Goal: Task Accomplishment & Management: Use online tool/utility

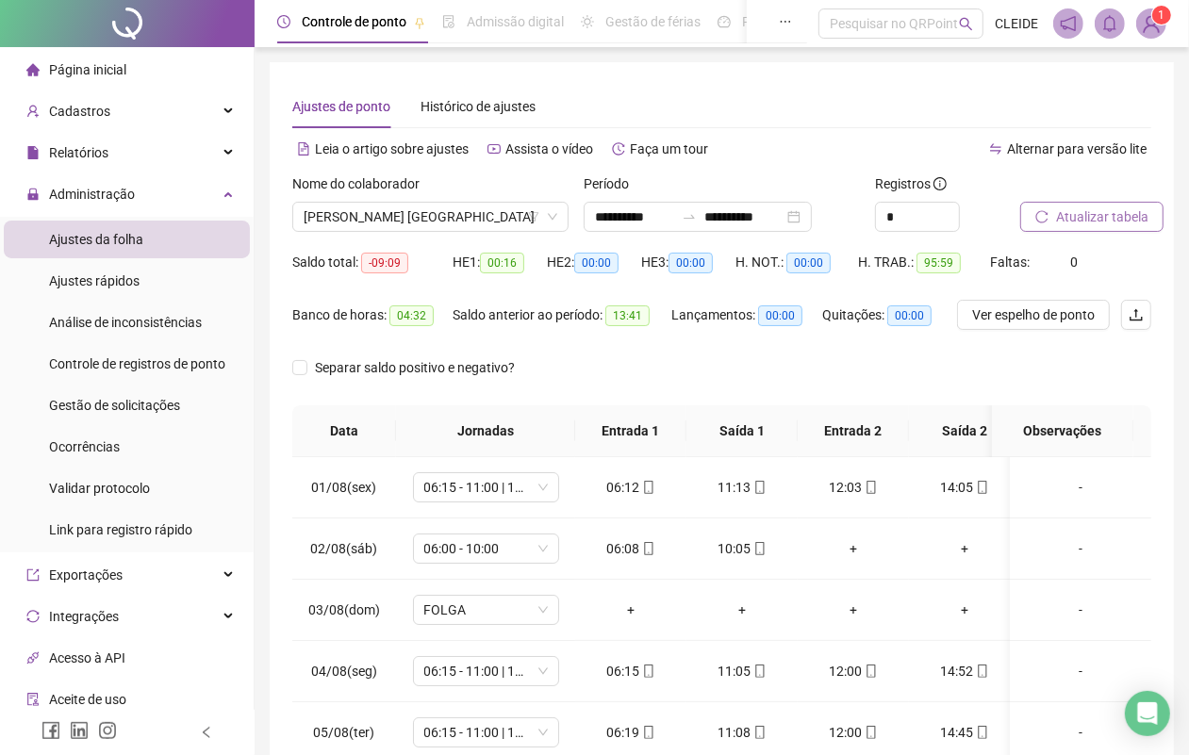
click at [1081, 227] on button "Atualizar tabela" at bounding box center [1091, 217] width 143 height 30
click at [1035, 325] on span "Ver espelho de ponto" at bounding box center [1033, 315] width 123 height 21
click at [1059, 327] on button "Ver espelho de ponto" at bounding box center [1033, 315] width 153 height 30
click at [554, 217] on icon "down" at bounding box center [552, 216] width 11 height 11
click at [542, 215] on span "[PERSON_NAME] [GEOGRAPHIC_DATA]" at bounding box center [431, 217] width 254 height 28
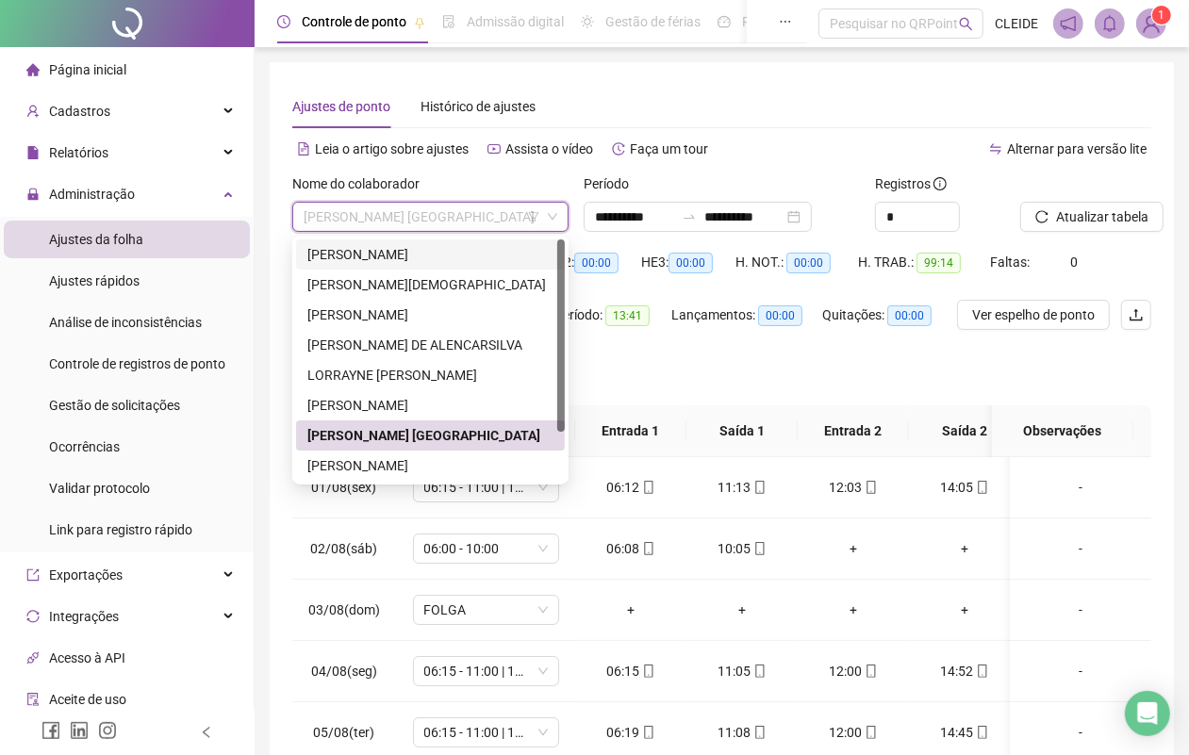
click at [451, 267] on div "[PERSON_NAME]" at bounding box center [430, 254] width 269 height 30
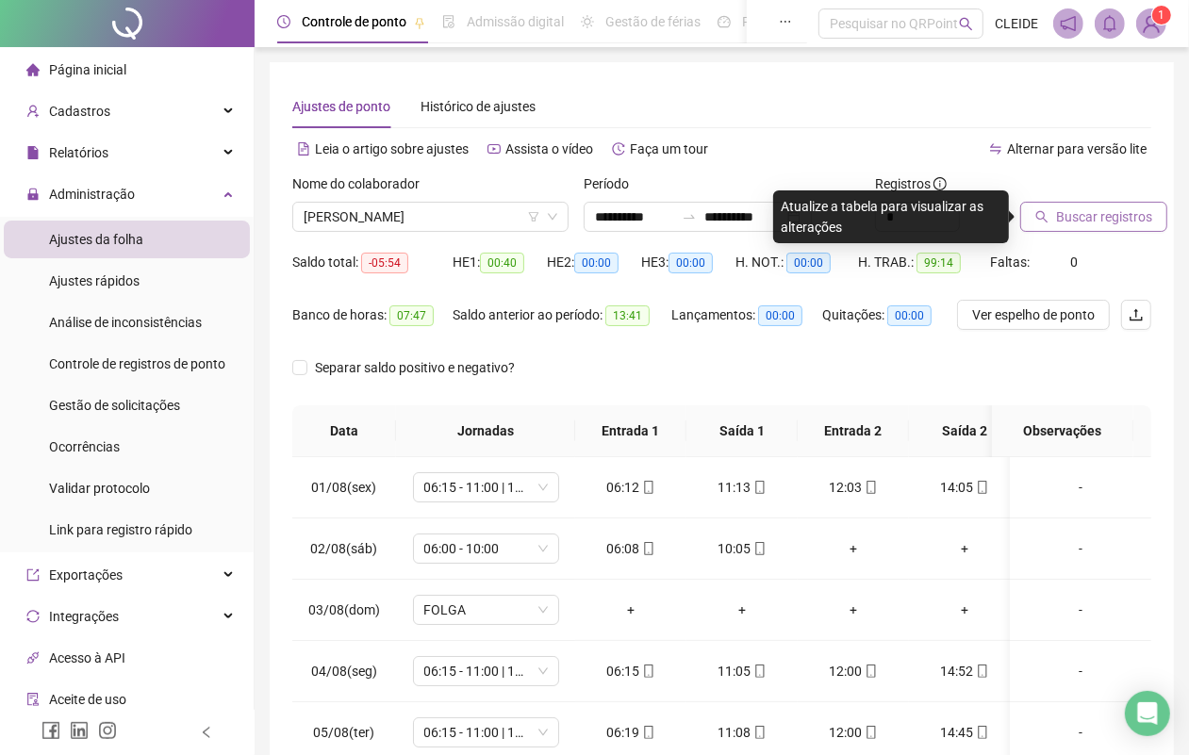
click at [1048, 210] on icon "search" at bounding box center [1041, 216] width 13 height 13
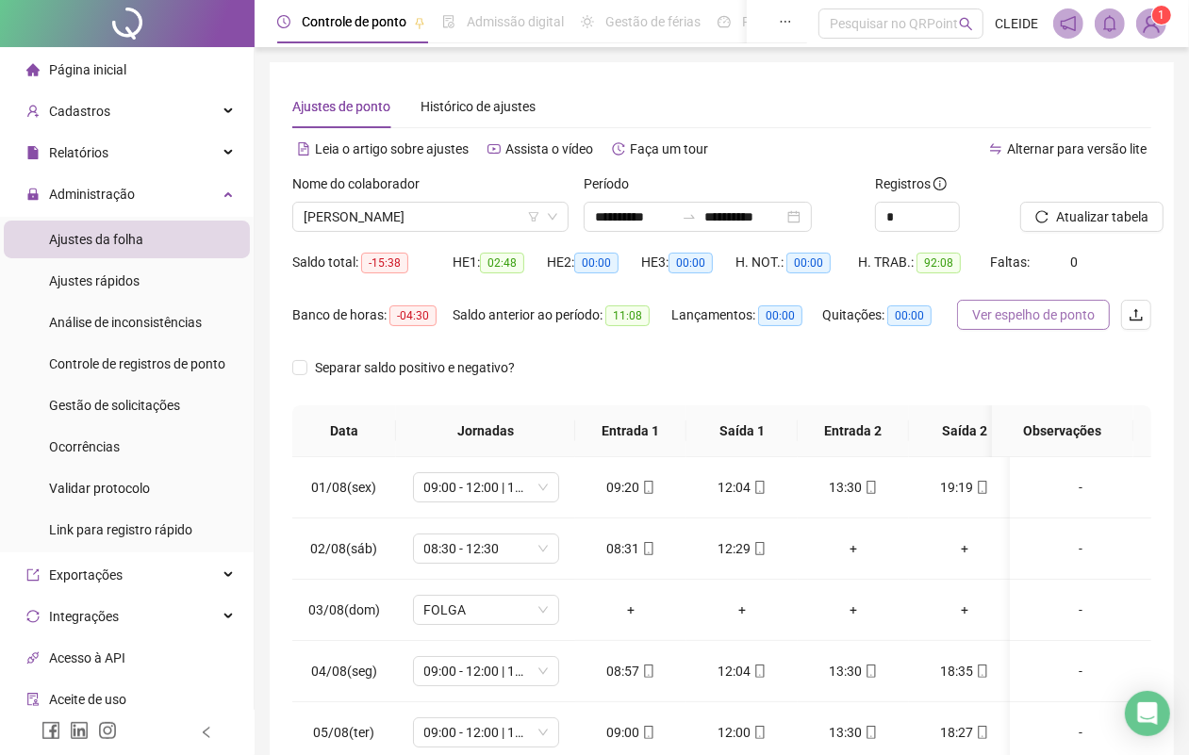
click at [1045, 322] on span "Ver espelho de ponto" at bounding box center [1033, 315] width 123 height 21
click at [727, 217] on input "**********" at bounding box center [743, 216] width 79 height 21
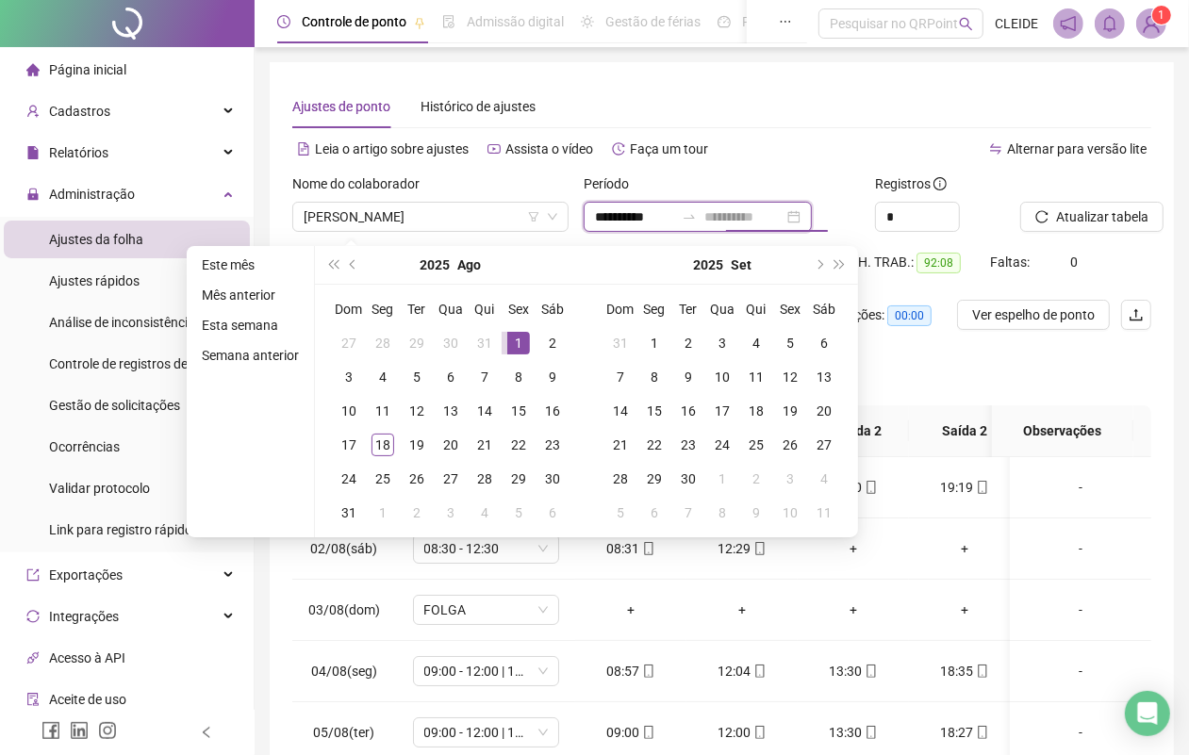
type input "**********"
click at [519, 344] on div "1" at bounding box center [518, 343] width 23 height 23
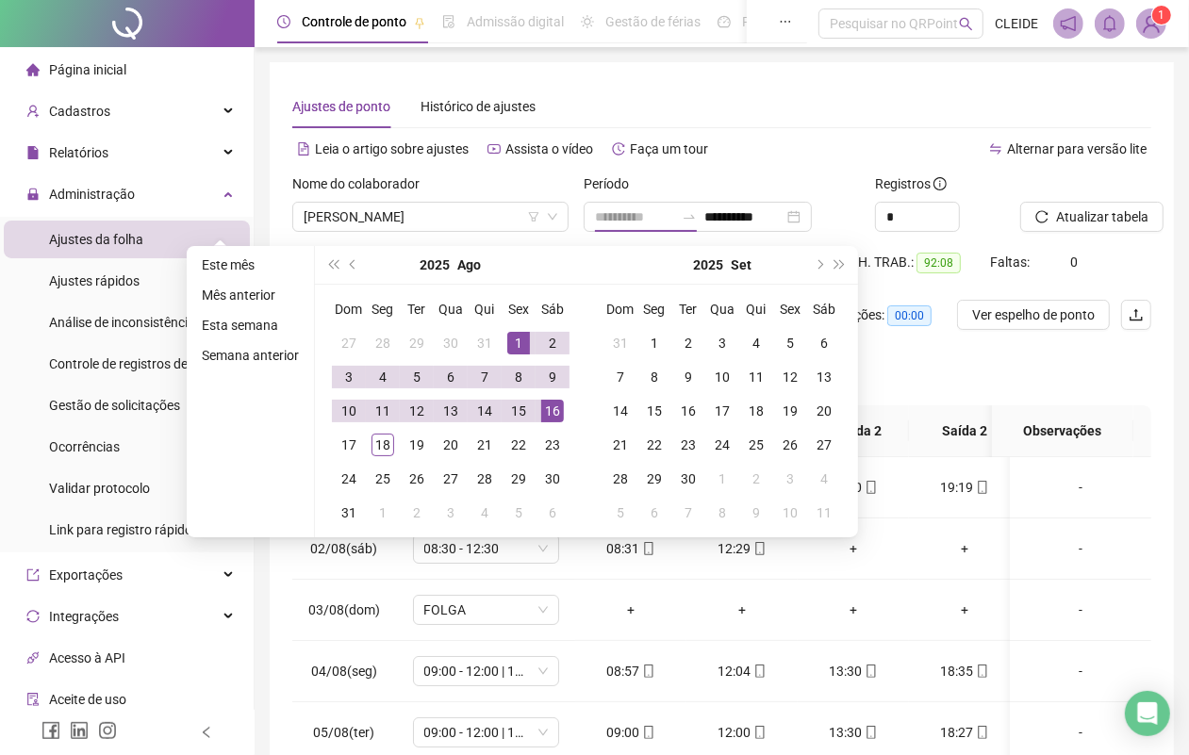
click at [549, 410] on div "16" at bounding box center [552, 411] width 23 height 23
type input "**********"
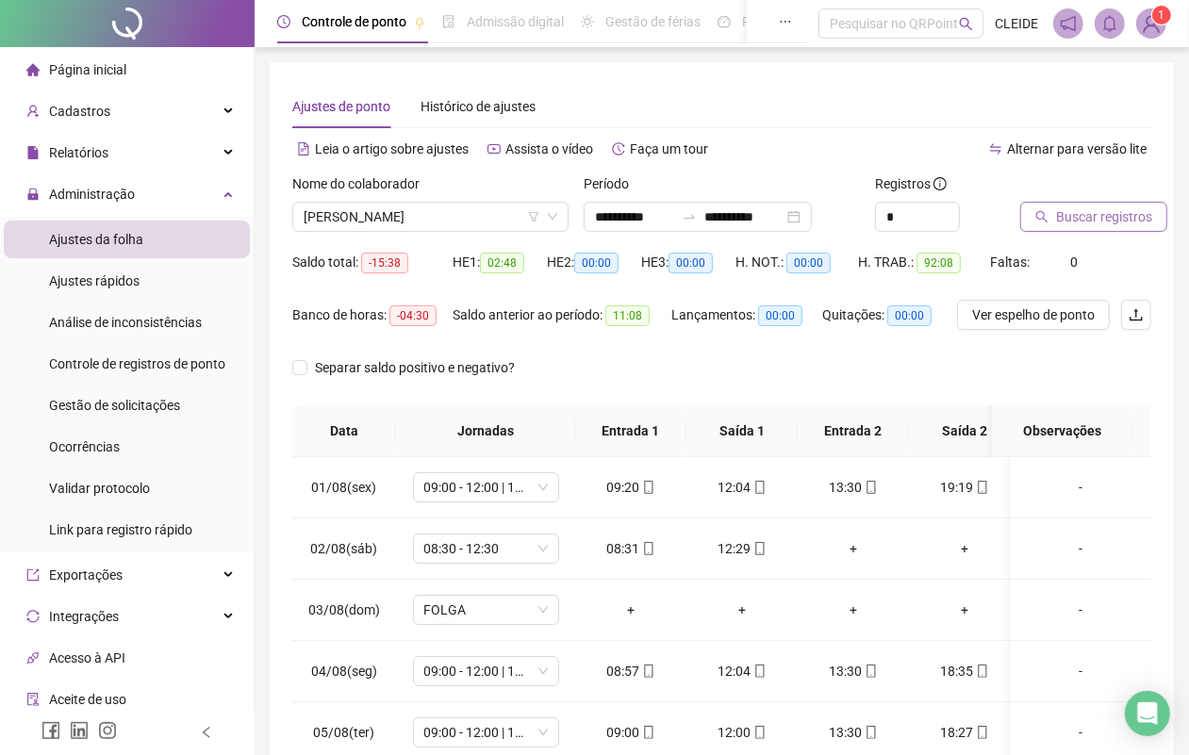
click at [1111, 213] on span "Buscar registros" at bounding box center [1104, 216] width 96 height 21
click at [1049, 312] on span "Ver espelho de ponto" at bounding box center [1033, 315] width 123 height 21
click at [526, 203] on span "[PERSON_NAME]" at bounding box center [431, 217] width 254 height 28
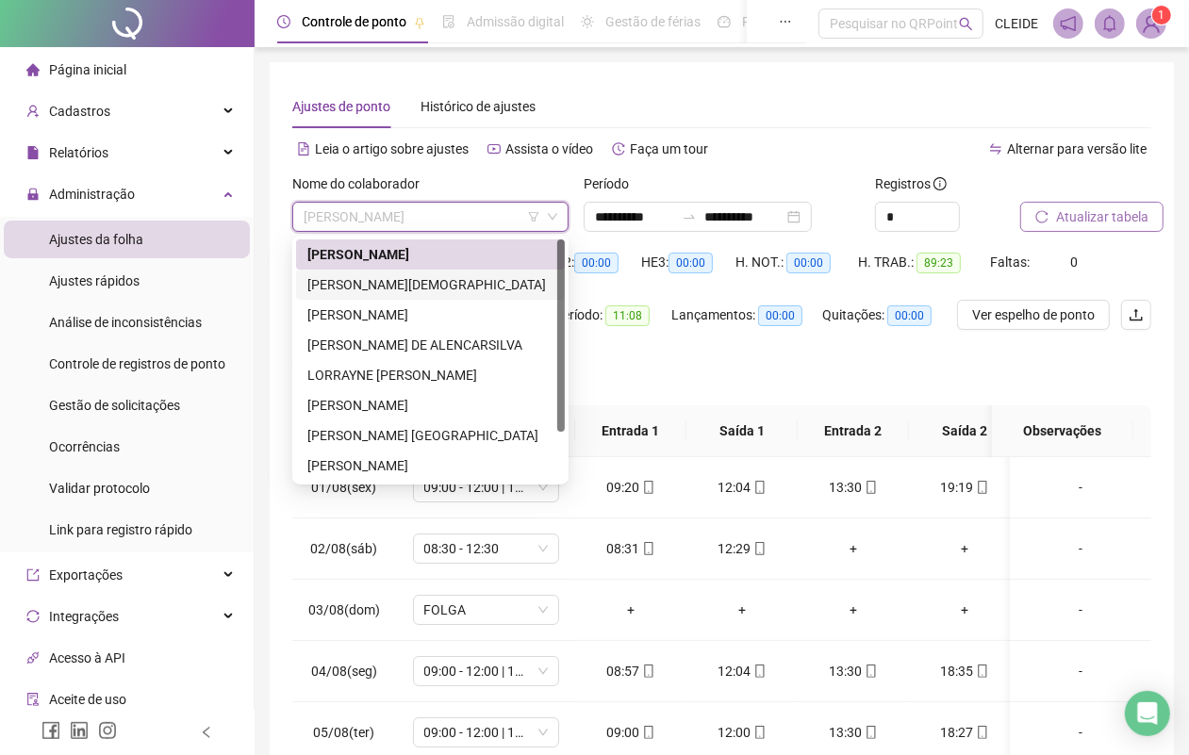
click at [350, 290] on div "[PERSON_NAME][DEMOGRAPHIC_DATA]" at bounding box center [430, 284] width 246 height 21
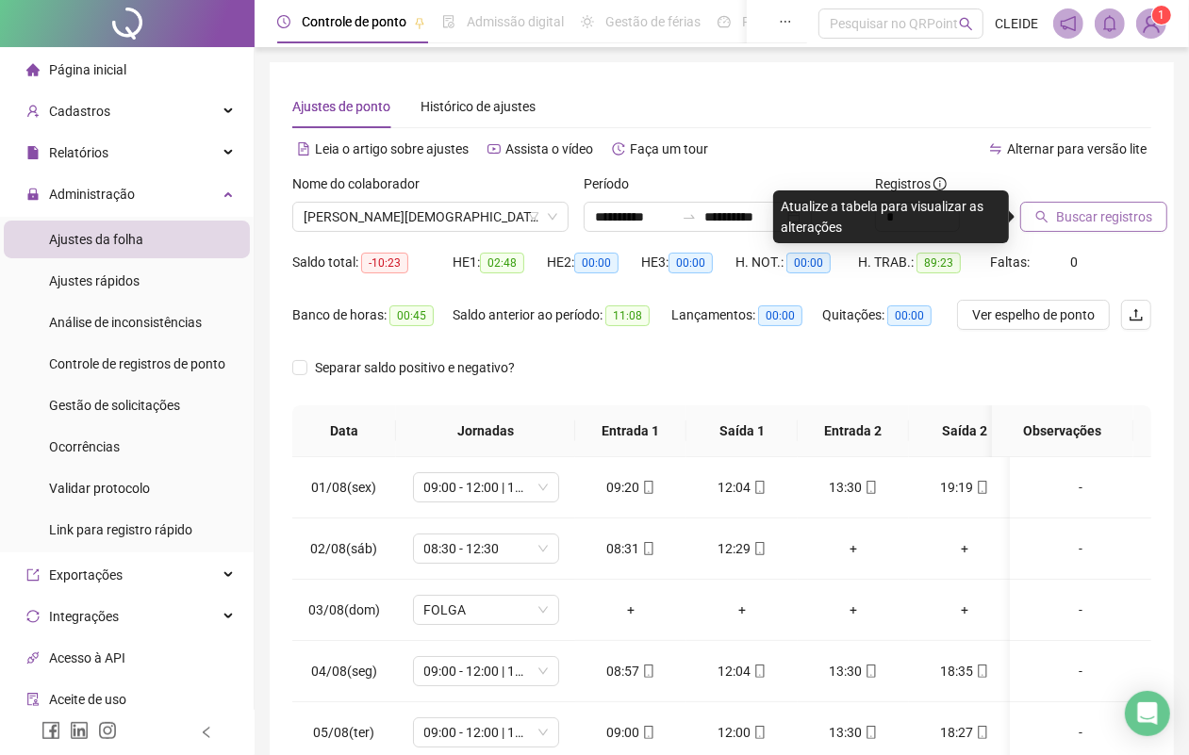
click at [1124, 217] on span "Buscar registros" at bounding box center [1104, 216] width 96 height 21
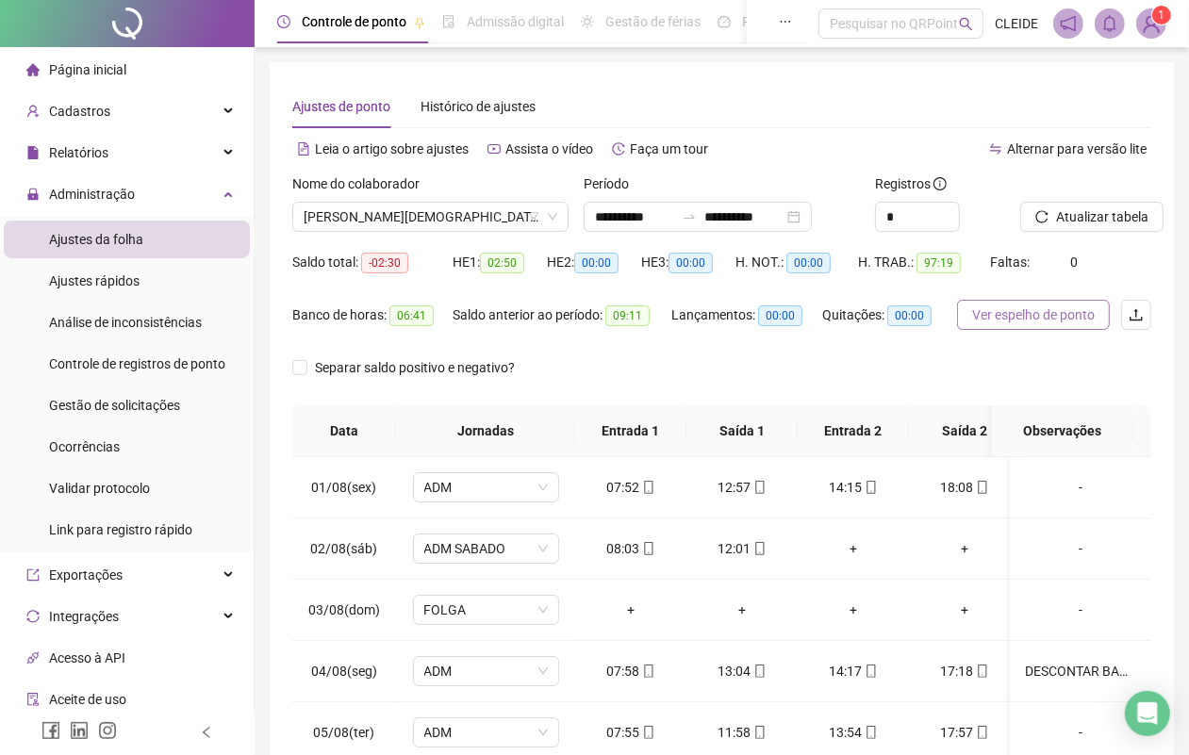
click at [1024, 312] on span "Ver espelho de ponto" at bounding box center [1033, 315] width 123 height 21
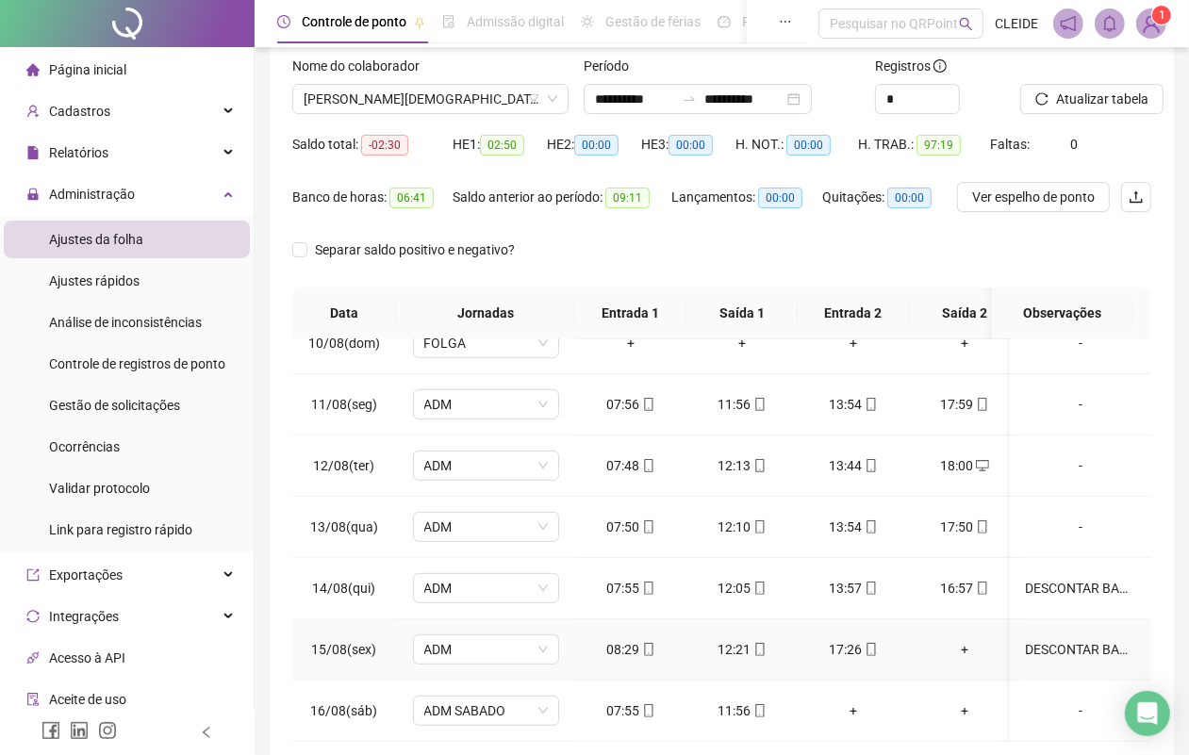
scroll to position [208, 0]
